Goal: Complete application form

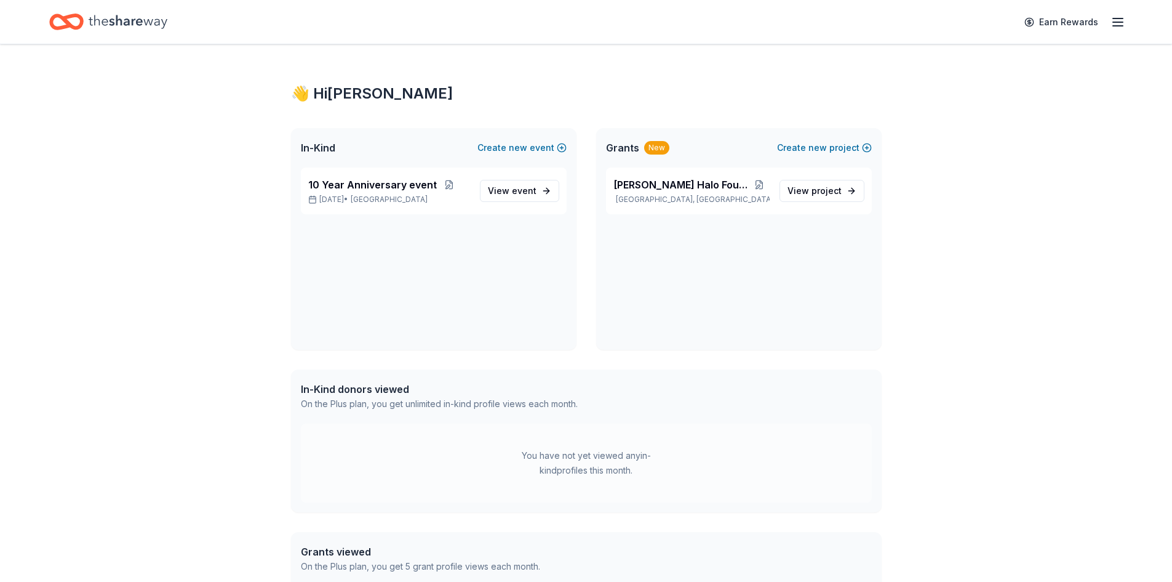
click at [1113, 20] on icon "button" at bounding box center [1118, 22] width 15 height 15
click at [767, 55] on div "👋 Hi Laura In-Kind Create new event 10 Year Anniversary event Oct 18, 2025 • SF…" at bounding box center [586, 379] width 630 height 670
click at [361, 186] on span "10 Year Anniversary event" at bounding box center [372, 184] width 129 height 15
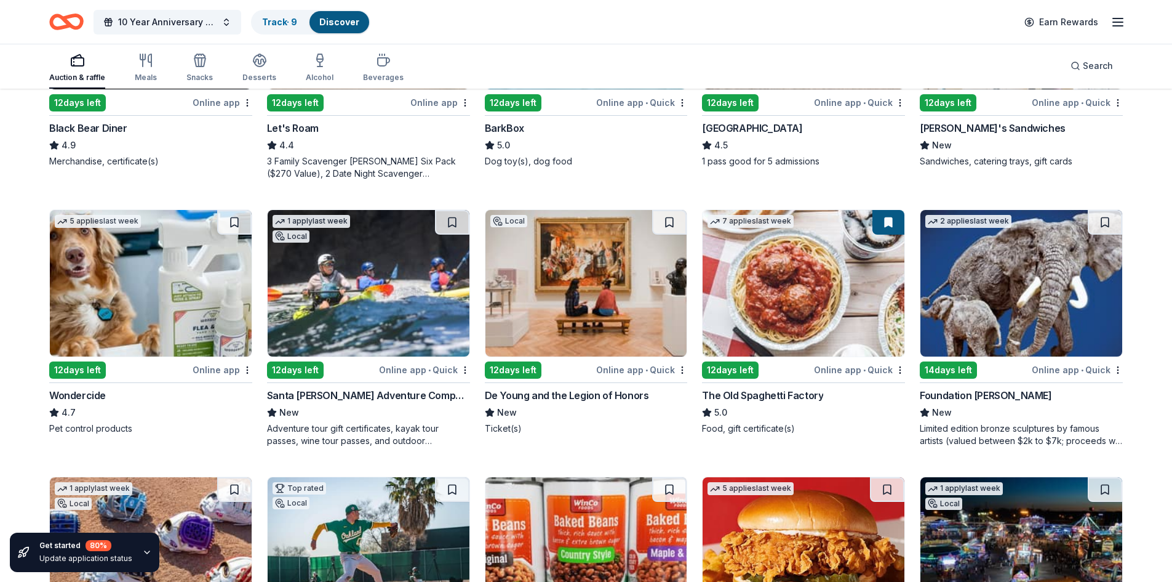
scroll to position [553, 0]
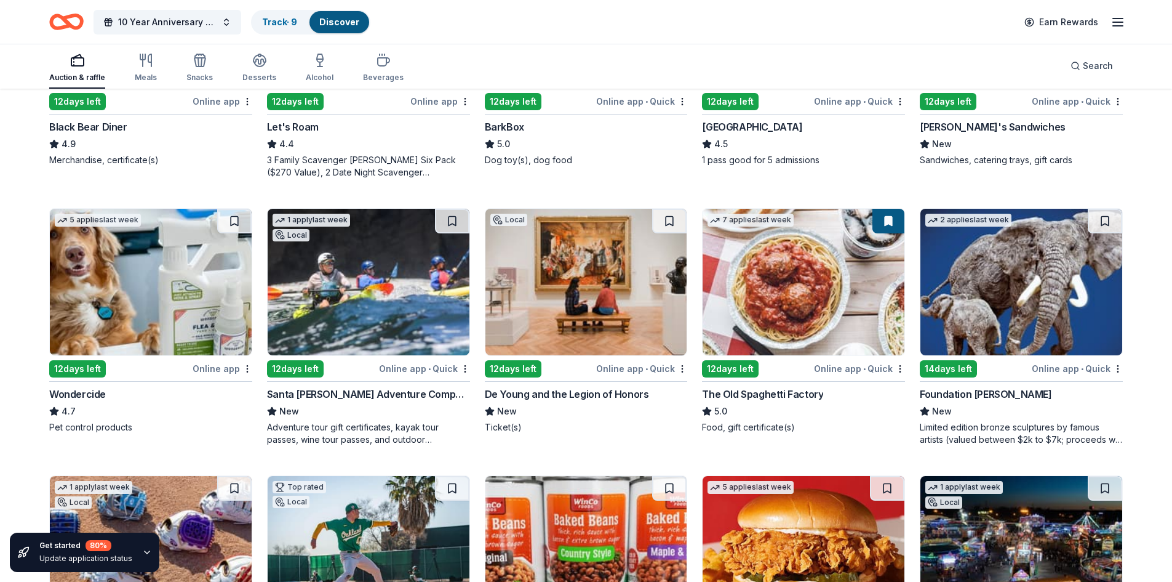
click at [577, 396] on div "De Young and the Legion of Honors" at bounding box center [567, 393] width 164 height 15
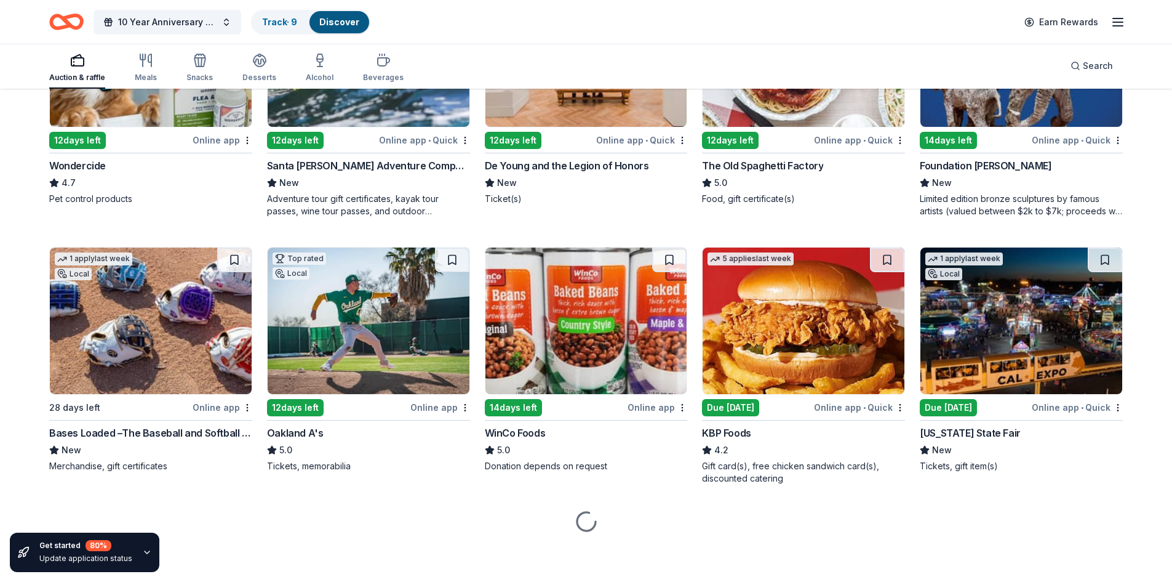
scroll to position [782, 0]
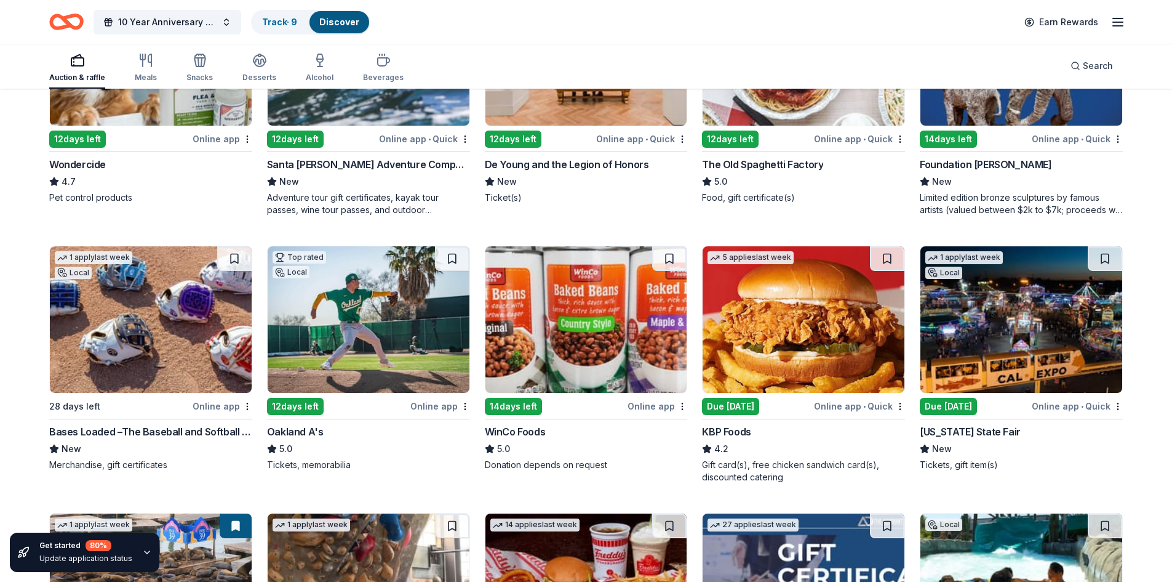
click at [295, 428] on div "Oakland A's" at bounding box center [295, 431] width 57 height 15
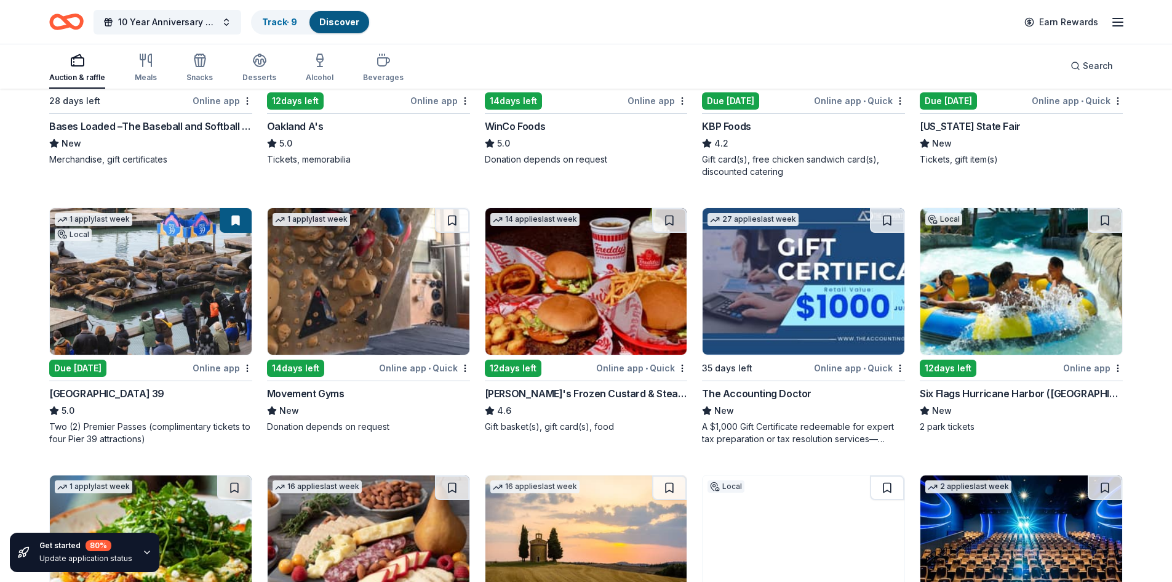
scroll to position [1089, 0]
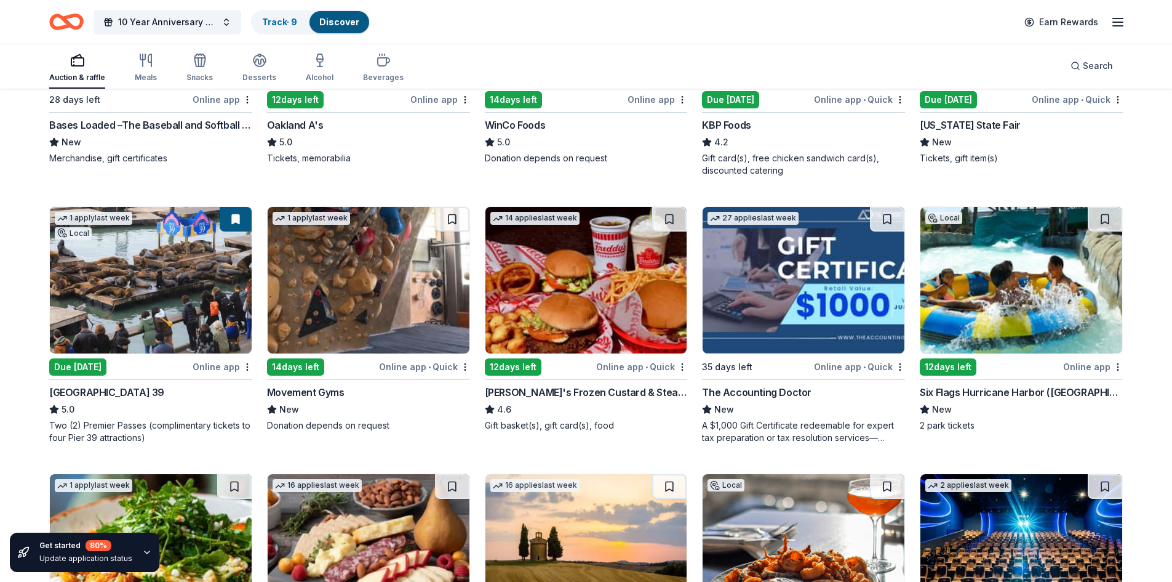
click at [961, 388] on div "Six Flags Hurricane Harbor (Concord)" at bounding box center [1021, 392] width 203 height 15
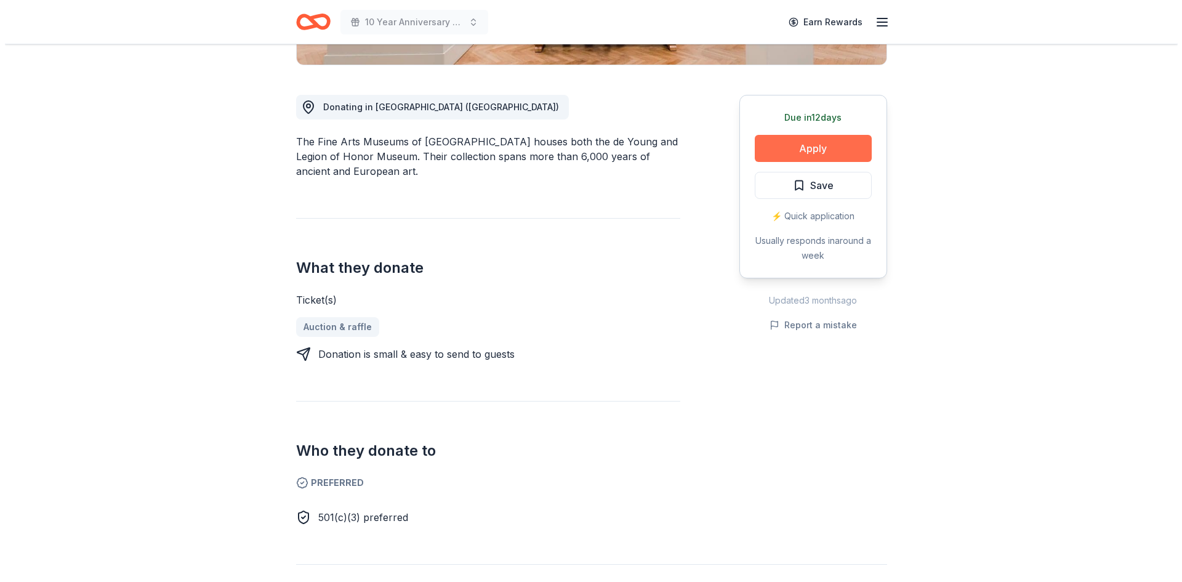
scroll to position [308, 0]
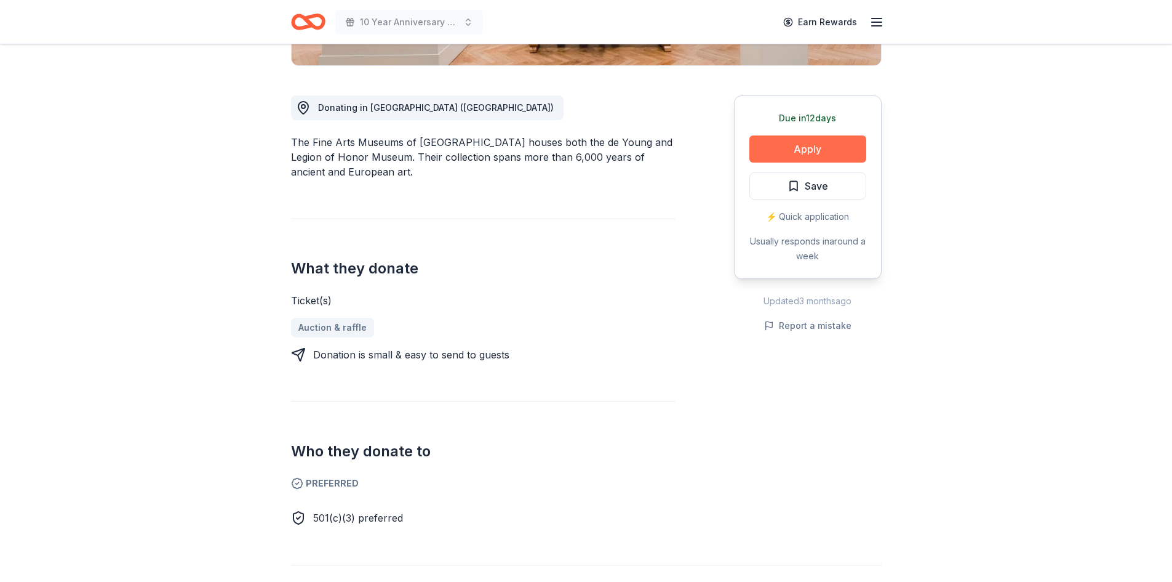
click at [806, 147] on button "Apply" at bounding box center [808, 148] width 117 height 27
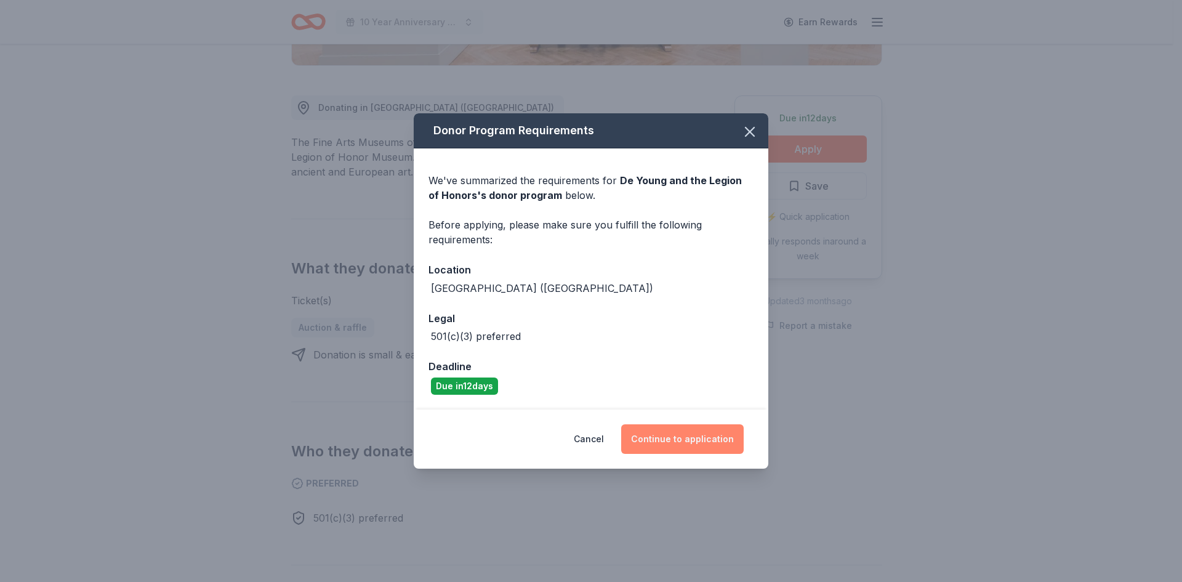
click at [666, 441] on button "Continue to application" at bounding box center [682, 439] width 122 height 30
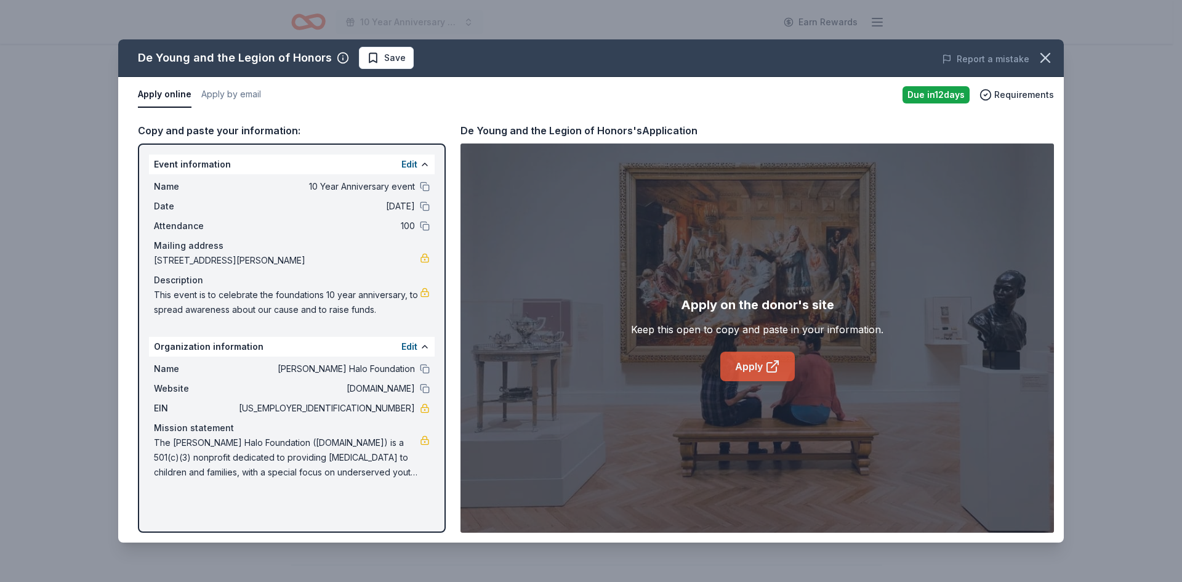
click at [767, 367] on icon at bounding box center [771, 366] width 9 height 9
click at [1003, 92] on span "Requirements" at bounding box center [1024, 94] width 60 height 15
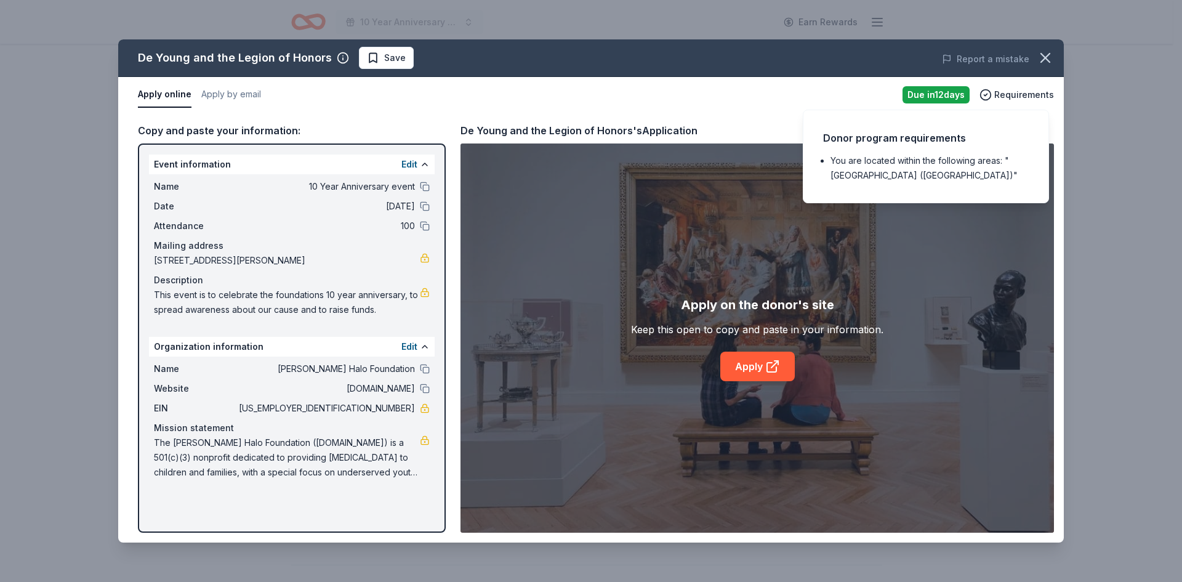
click at [1069, 94] on div "De Young and the Legion of Honors Save Report a mistake Apply online Apply by e…" at bounding box center [591, 291] width 1182 height 582
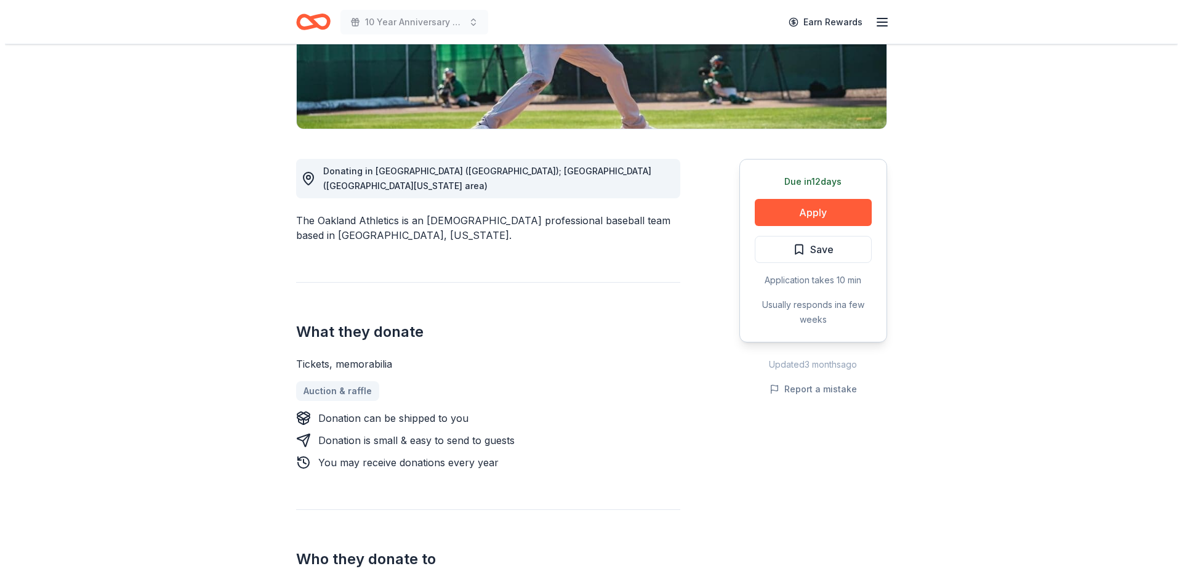
scroll to position [246, 0]
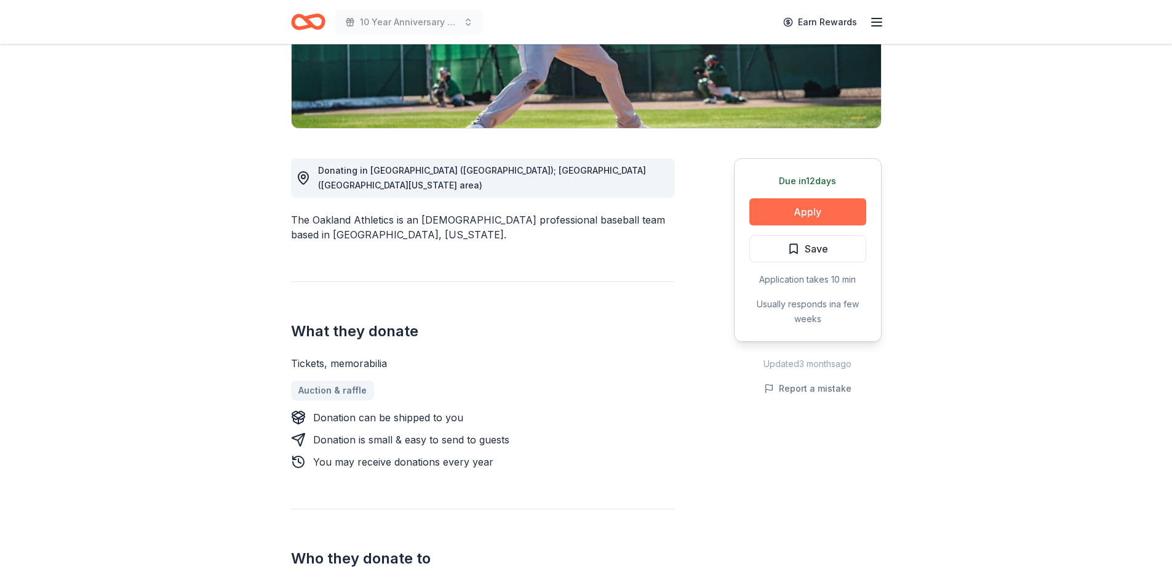
click at [812, 209] on button "Apply" at bounding box center [808, 211] width 117 height 27
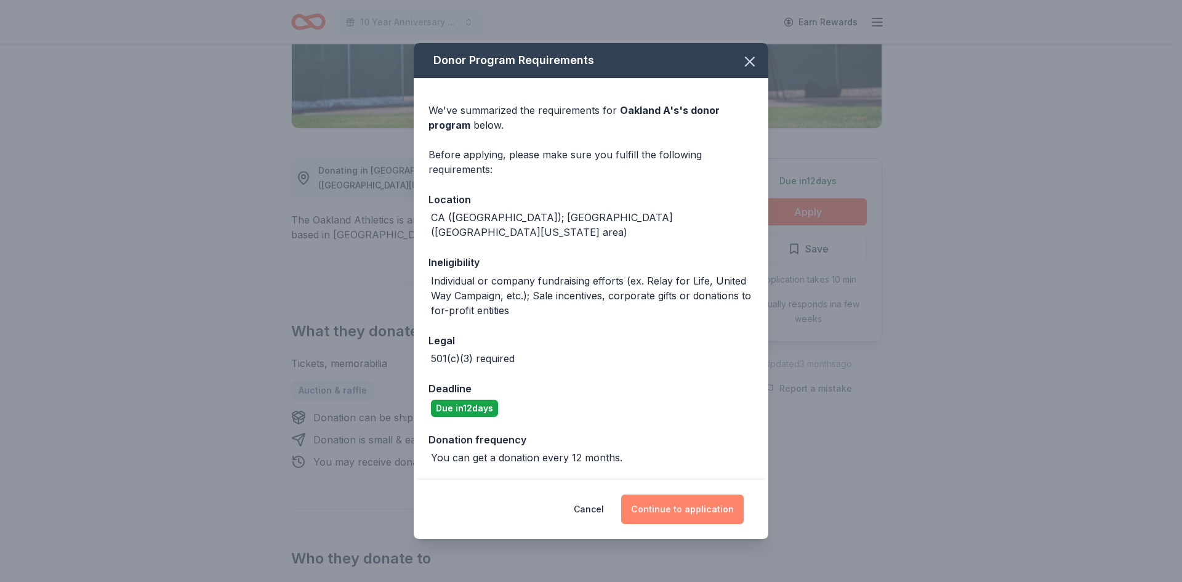
click at [668, 498] on button "Continue to application" at bounding box center [682, 509] width 122 height 30
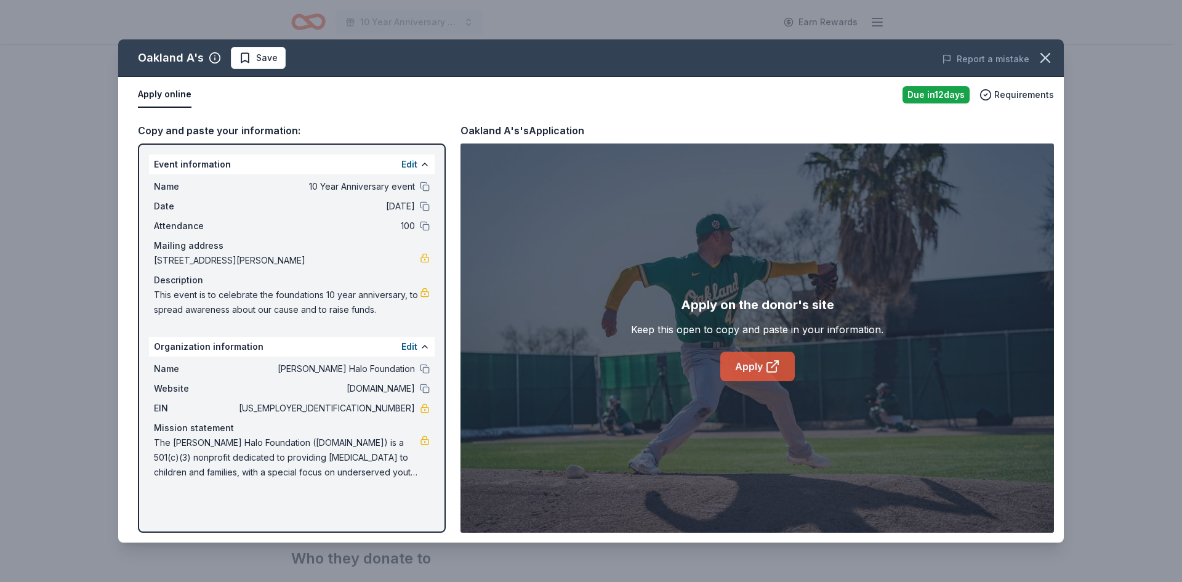
click at [750, 356] on link "Apply" at bounding box center [757, 366] width 74 height 30
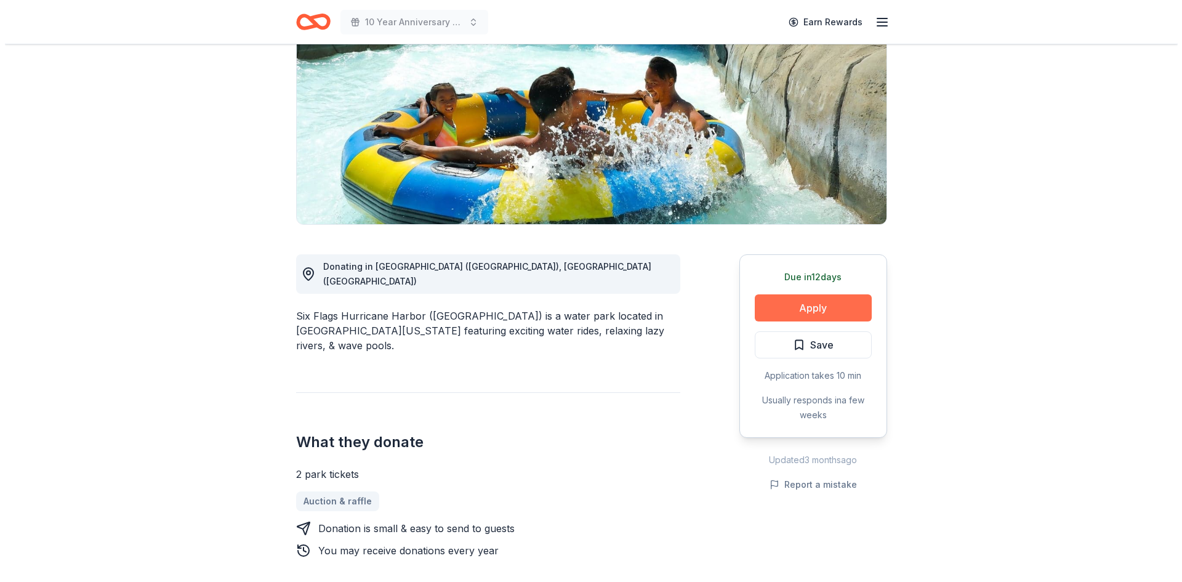
scroll to position [185, 0]
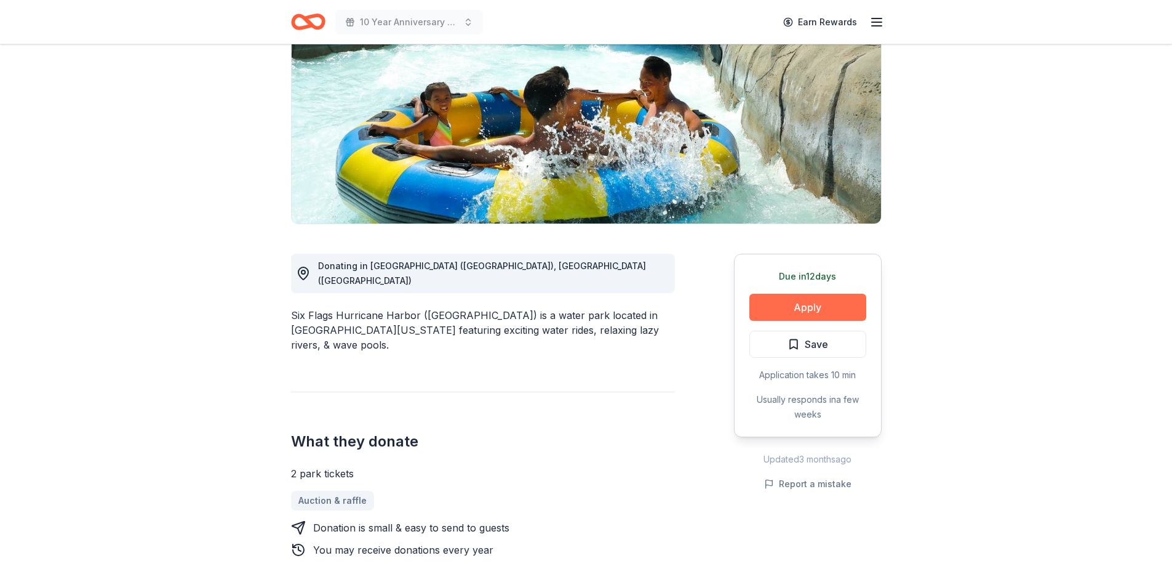
click at [788, 294] on button "Apply" at bounding box center [808, 307] width 117 height 27
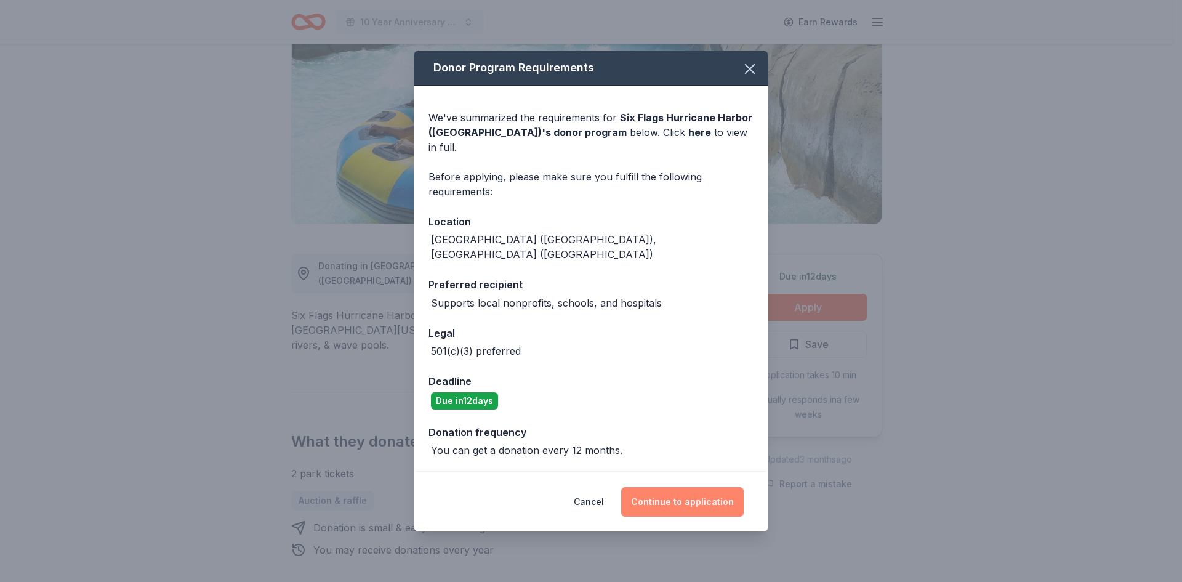
click at [680, 487] on button "Continue to application" at bounding box center [682, 502] width 122 height 30
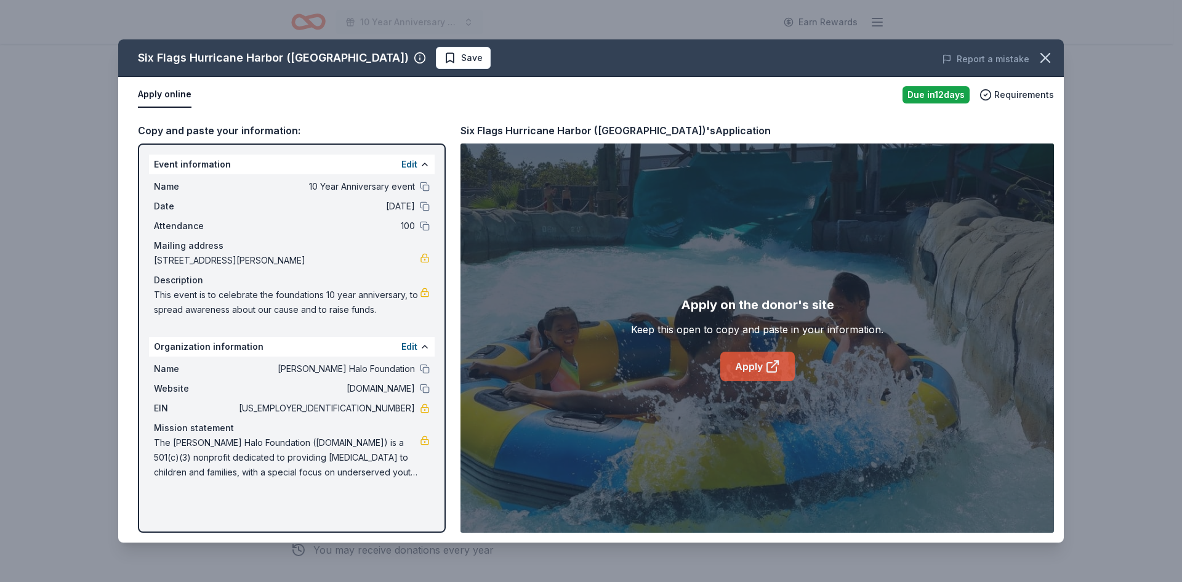
click at [741, 361] on link "Apply" at bounding box center [757, 366] width 74 height 30
